Goal: Ask a question

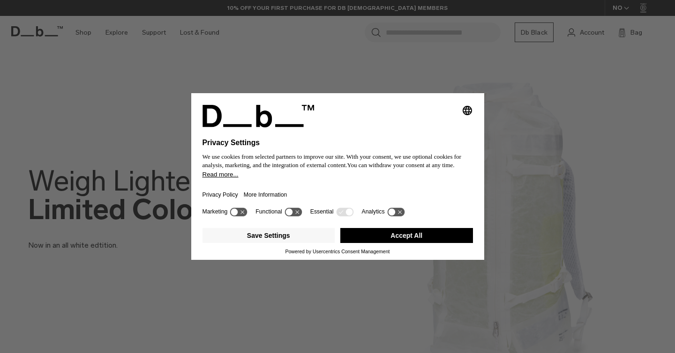
click at [409, 236] on button "Accept All" at bounding box center [406, 235] width 133 height 15
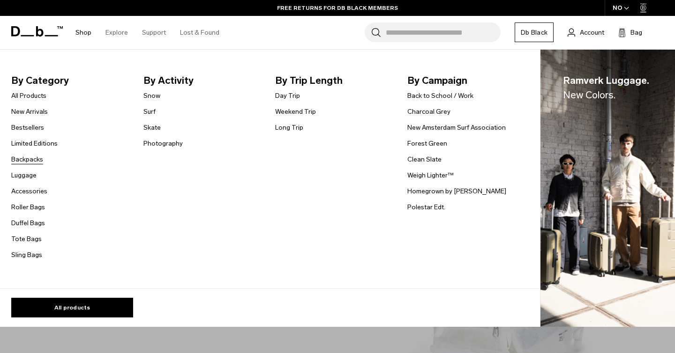
click at [30, 160] on link "Backpacks" at bounding box center [27, 160] width 32 height 10
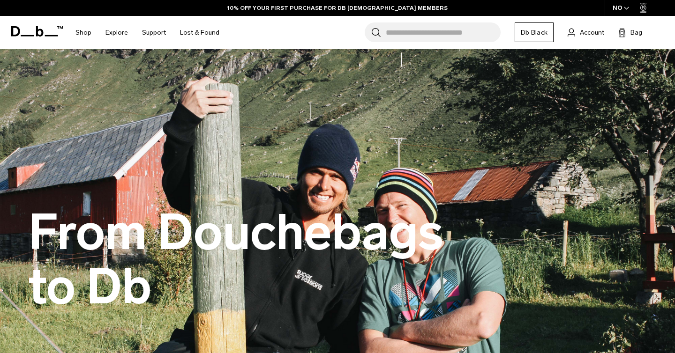
click at [444, 34] on input "Search for Bags, Luggage..." at bounding box center [443, 32] width 115 height 20
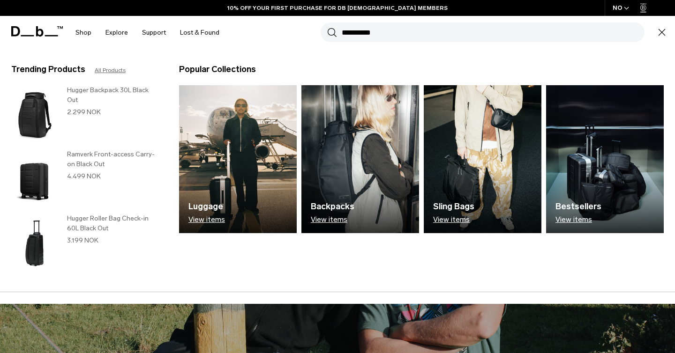
type input "**********"
click at [327, 27] on button "Search" at bounding box center [332, 32] width 10 height 10
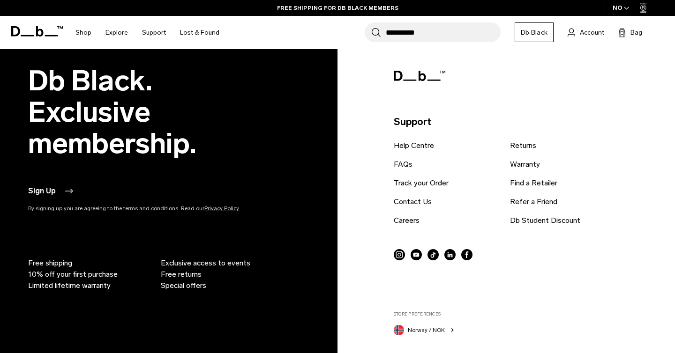
scroll to position [629, 0]
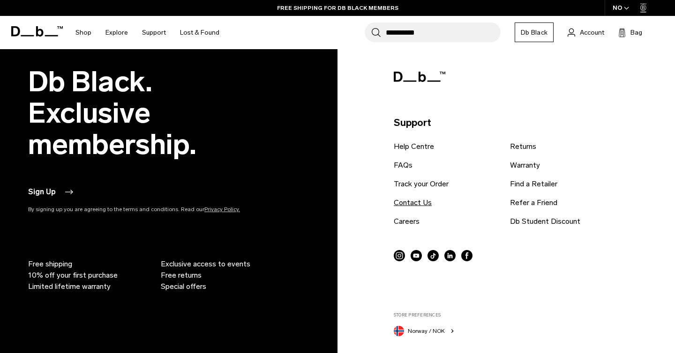
click at [406, 202] on link "Contact Us" at bounding box center [413, 202] width 38 height 11
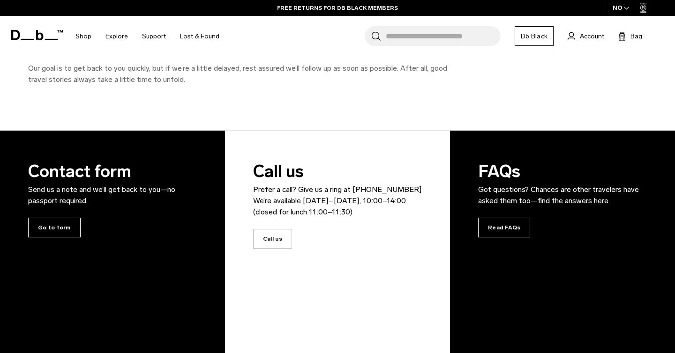
scroll to position [126, 0]
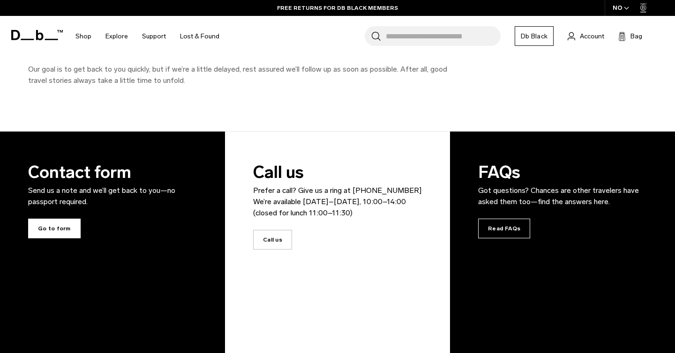
click at [45, 230] on span "Go to form" at bounding box center [54, 229] width 52 height 20
